Goal: Task Accomplishment & Management: Complete application form

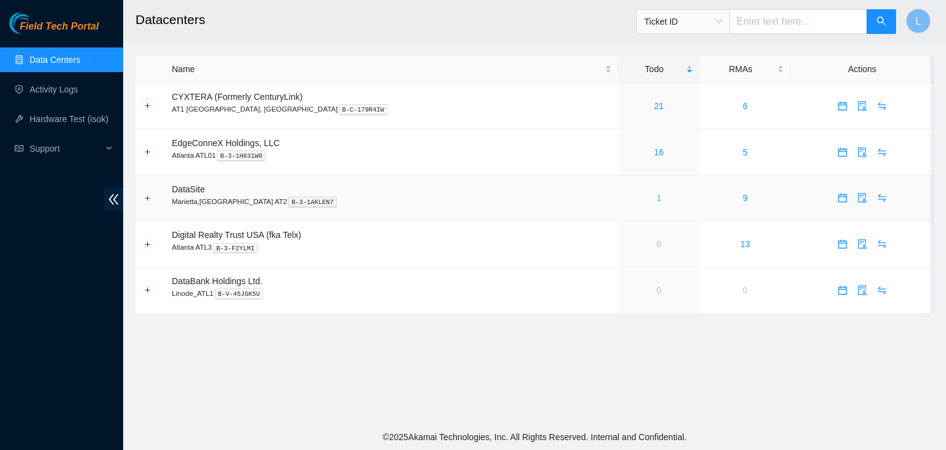
click at [657, 200] on link "1" at bounding box center [659, 198] width 5 height 10
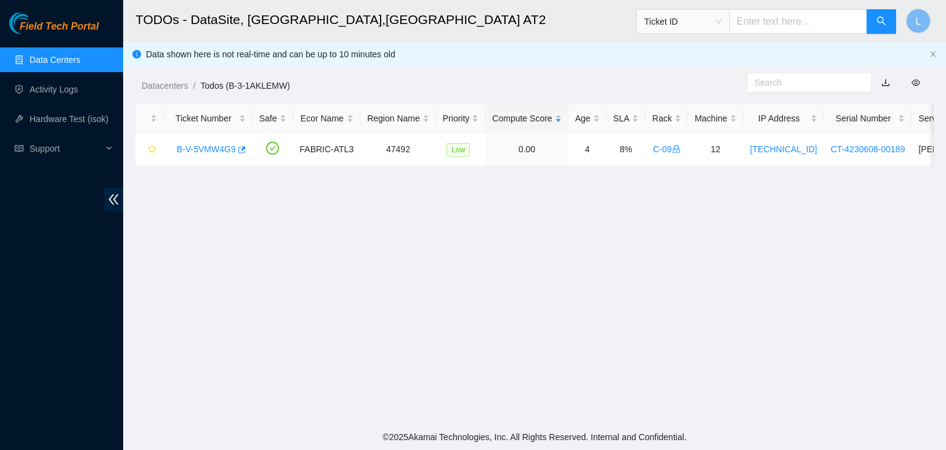
click at [62, 64] on link "Data Centers" at bounding box center [55, 60] width 51 height 10
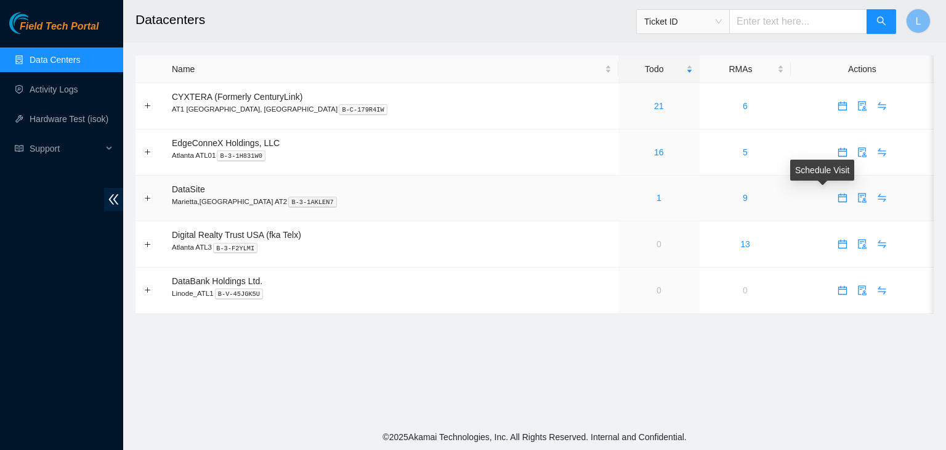
click at [838, 198] on icon "calendar" at bounding box center [843, 198] width 10 height 10
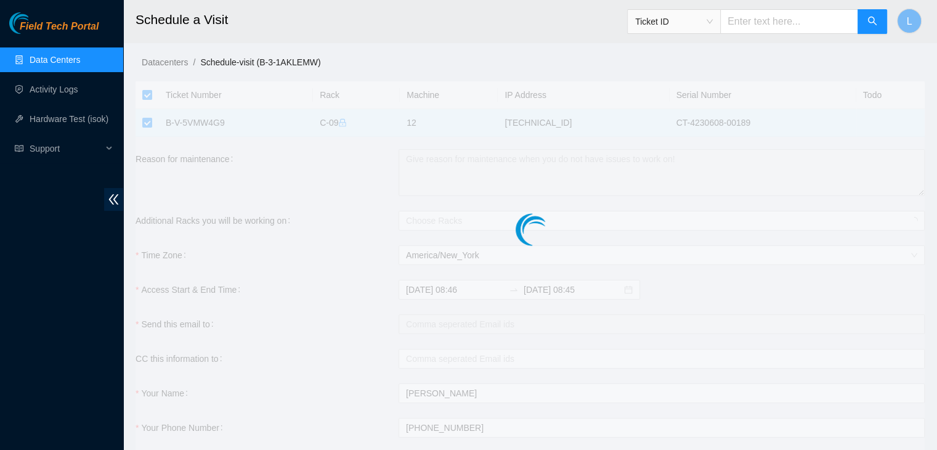
checkbox input "true"
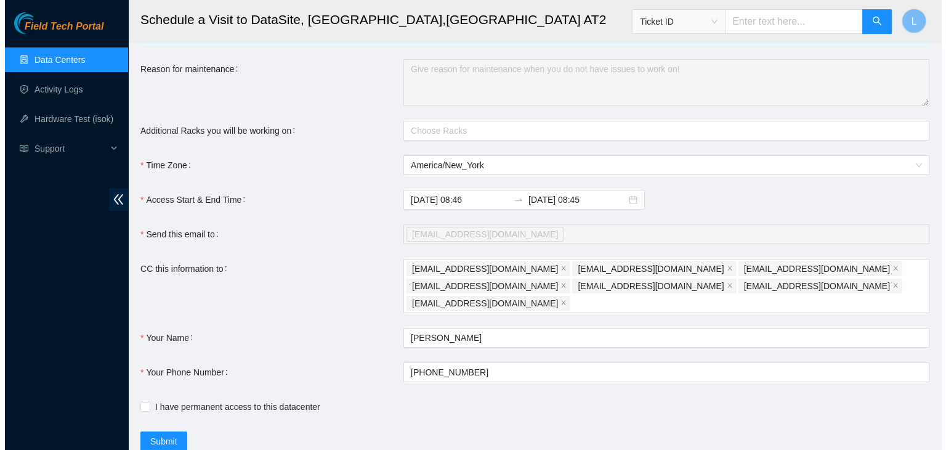
scroll to position [114, 0]
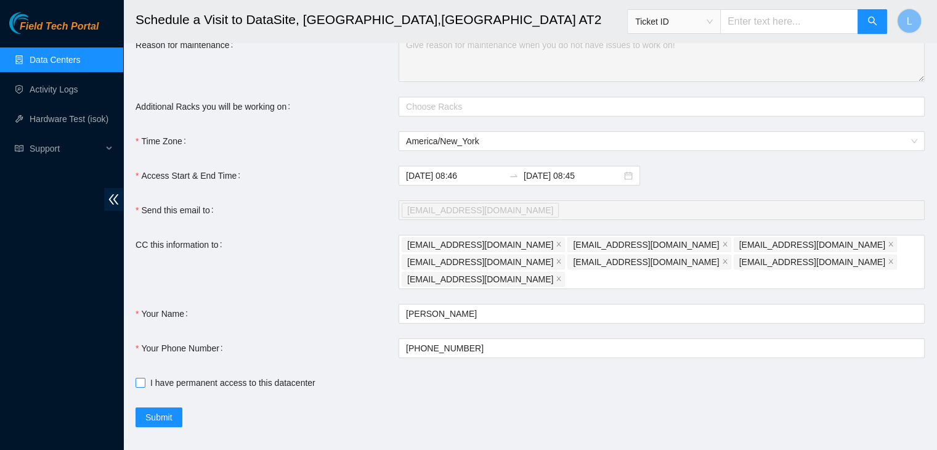
click at [142, 378] on input "I have permanent access to this datacenter" at bounding box center [140, 382] width 9 height 9
checkbox input "true"
click at [174, 407] on button "Submit" at bounding box center [159, 417] width 47 height 20
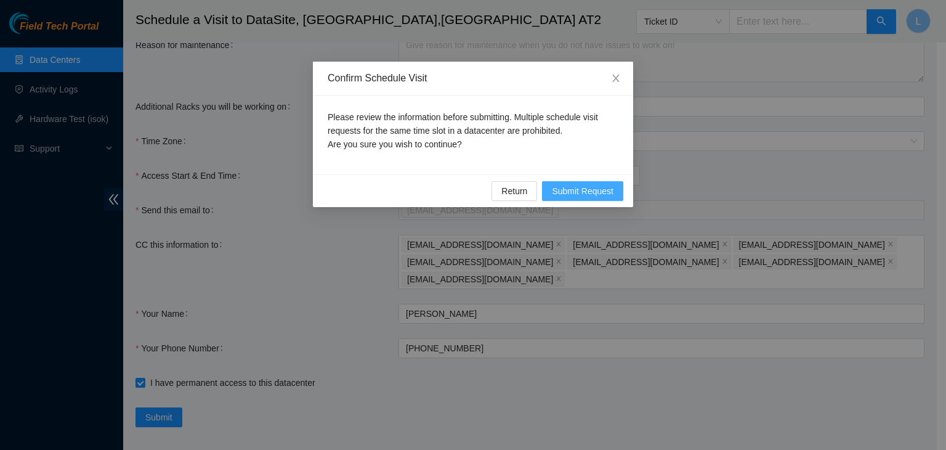
click at [586, 193] on span "Submit Request" at bounding box center [583, 191] width 62 height 14
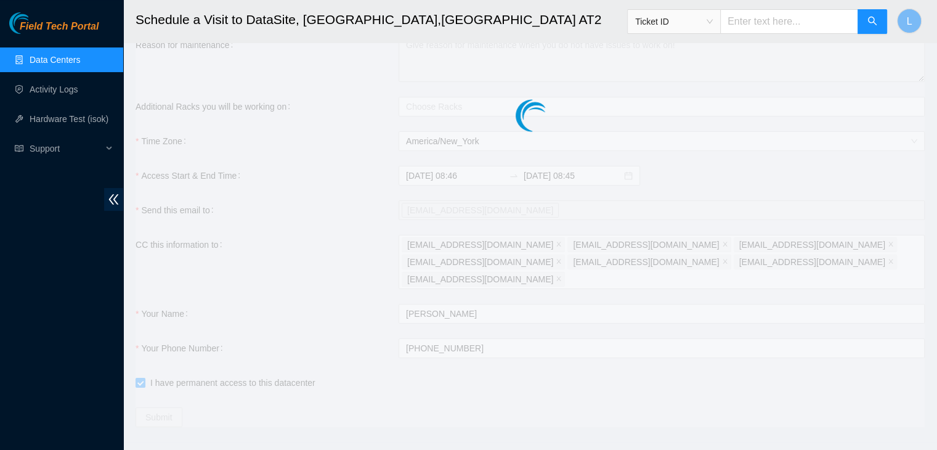
type input "2025-10-01 08:47"
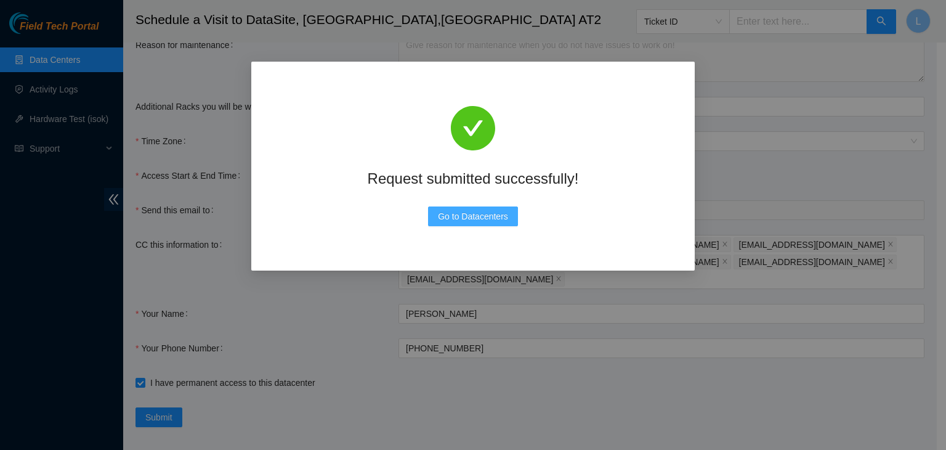
click at [480, 217] on span "Go to Datacenters" at bounding box center [473, 216] width 70 height 14
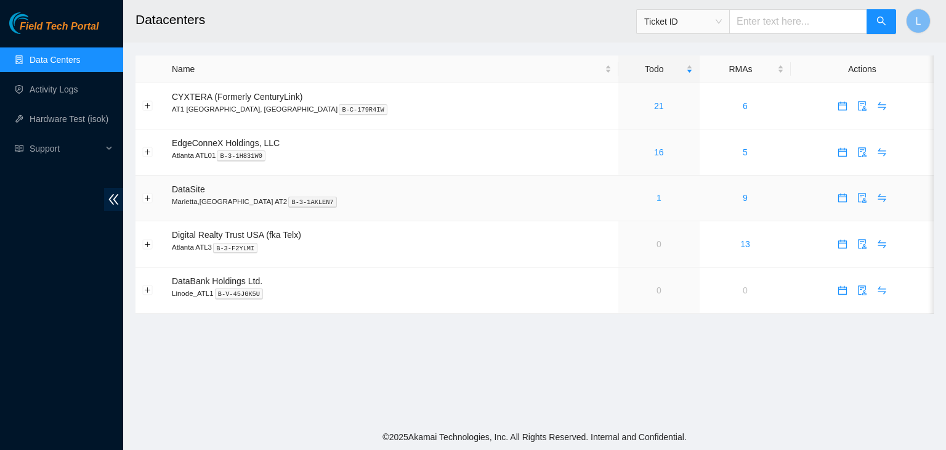
click at [657, 200] on link "1" at bounding box center [659, 198] width 5 height 10
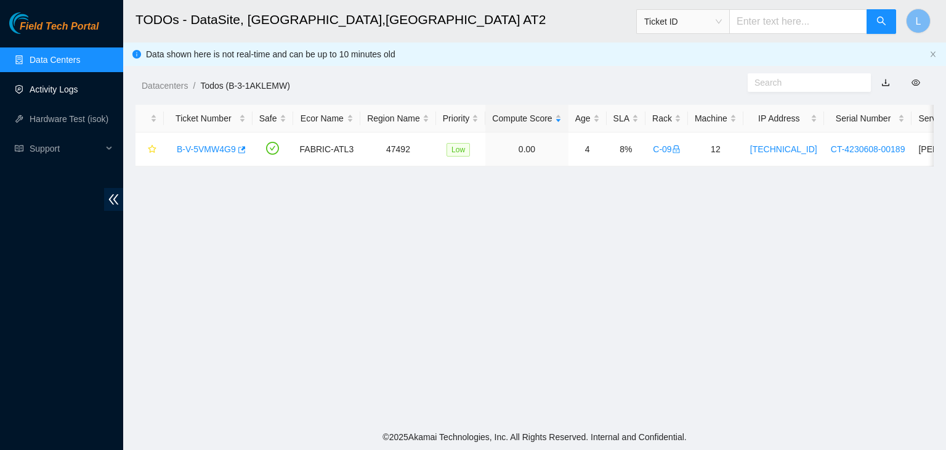
click at [47, 90] on link "Activity Logs" at bounding box center [54, 89] width 49 height 10
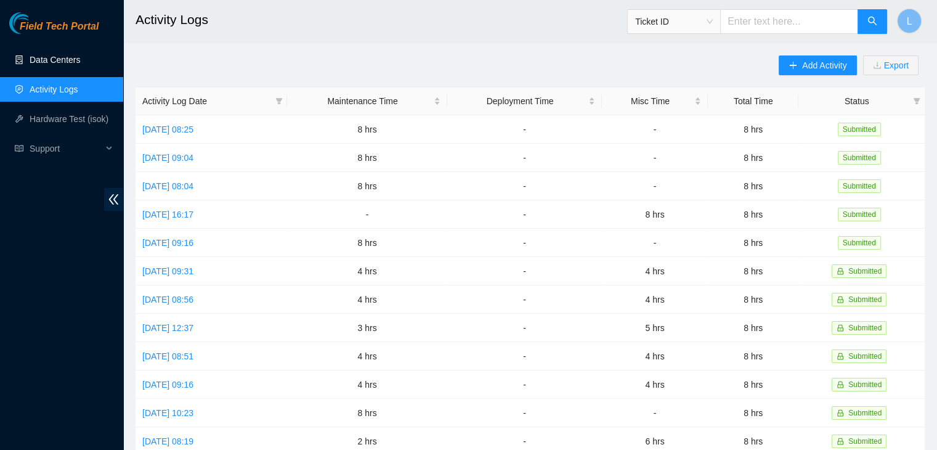
click at [68, 59] on link "Data Centers" at bounding box center [55, 60] width 51 height 10
